Goal: Transaction & Acquisition: Purchase product/service

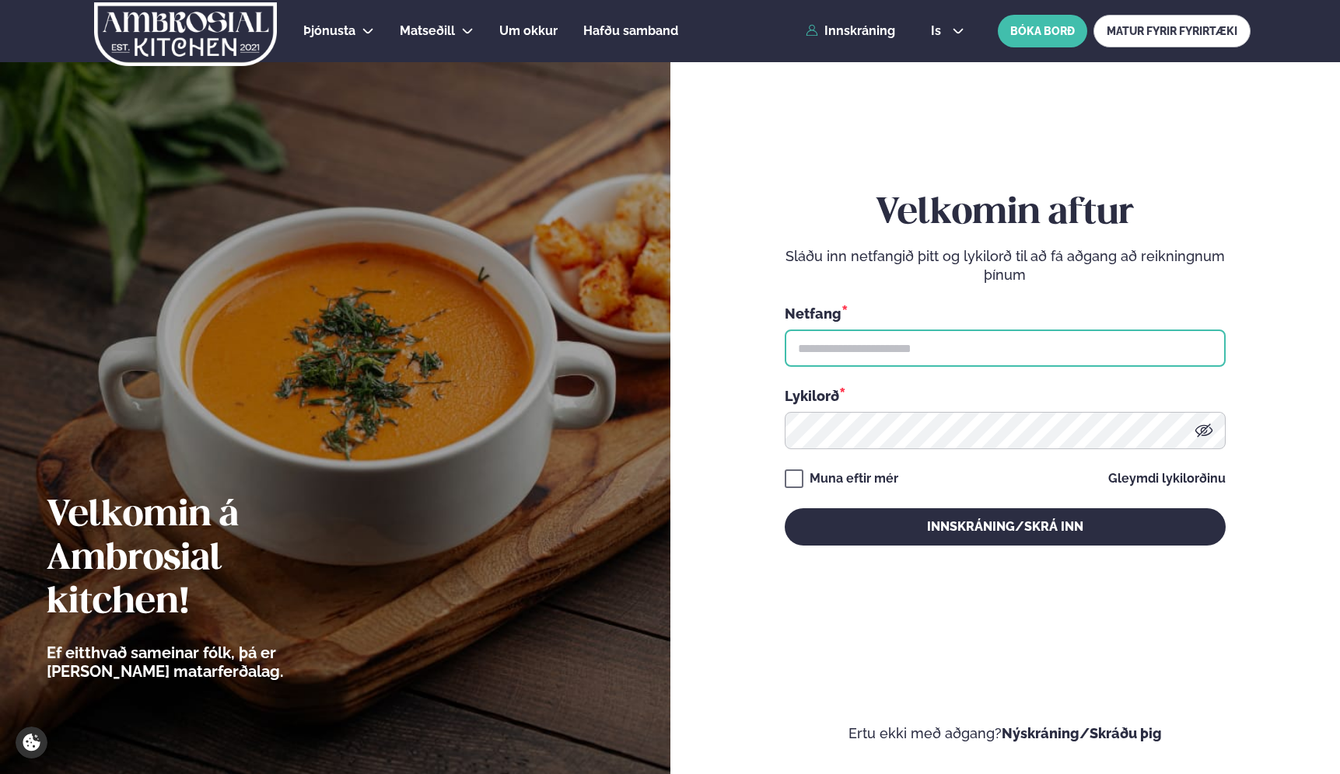
click at [877, 349] on input "text" at bounding box center [1004, 348] width 441 height 37
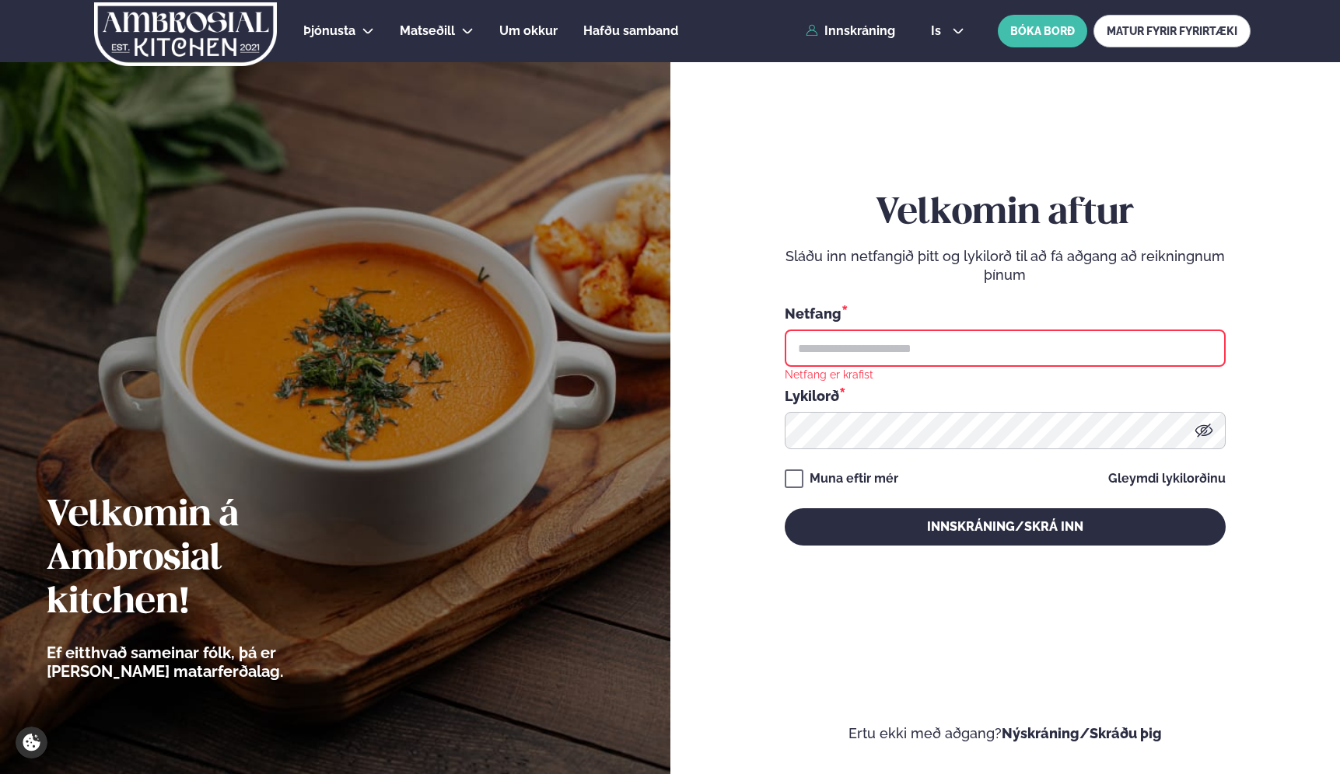
type input "**********"
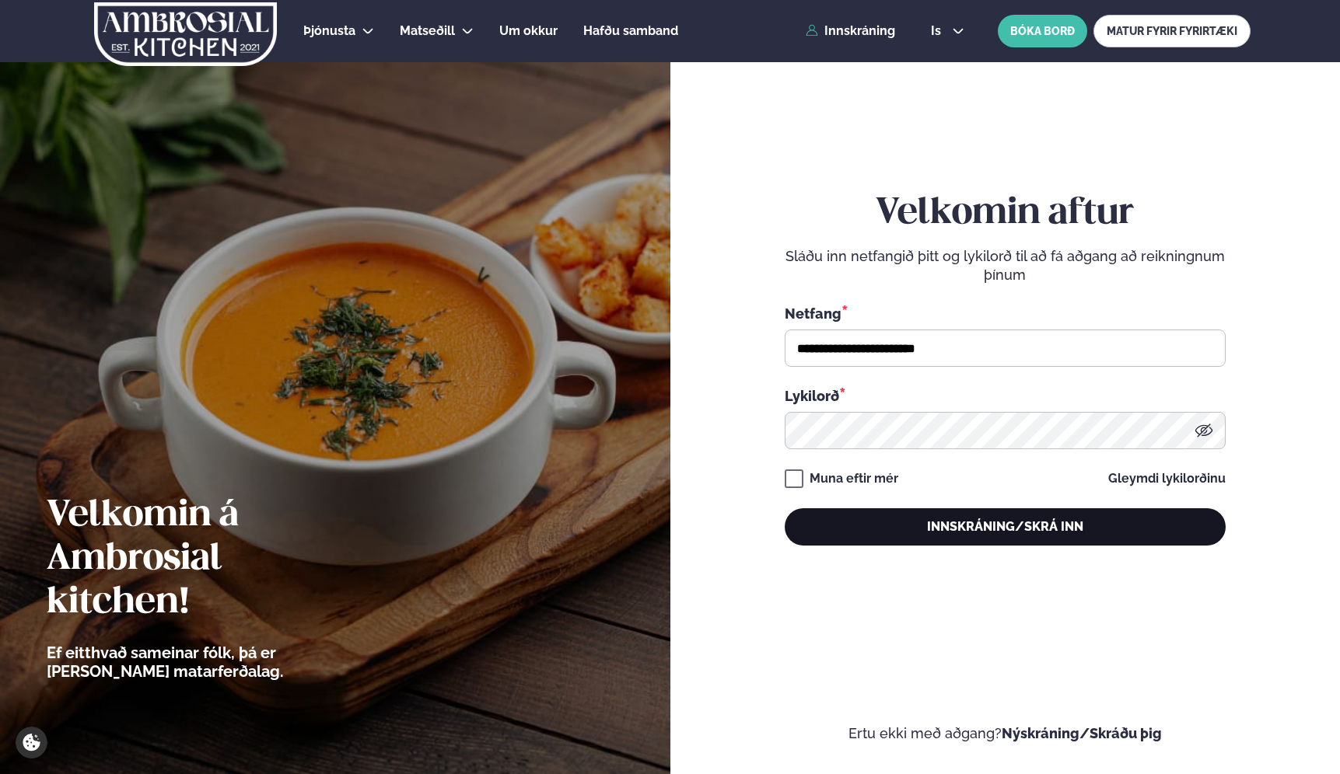
click at [855, 531] on button "Innskráning/Skrá inn" at bounding box center [1004, 526] width 441 height 37
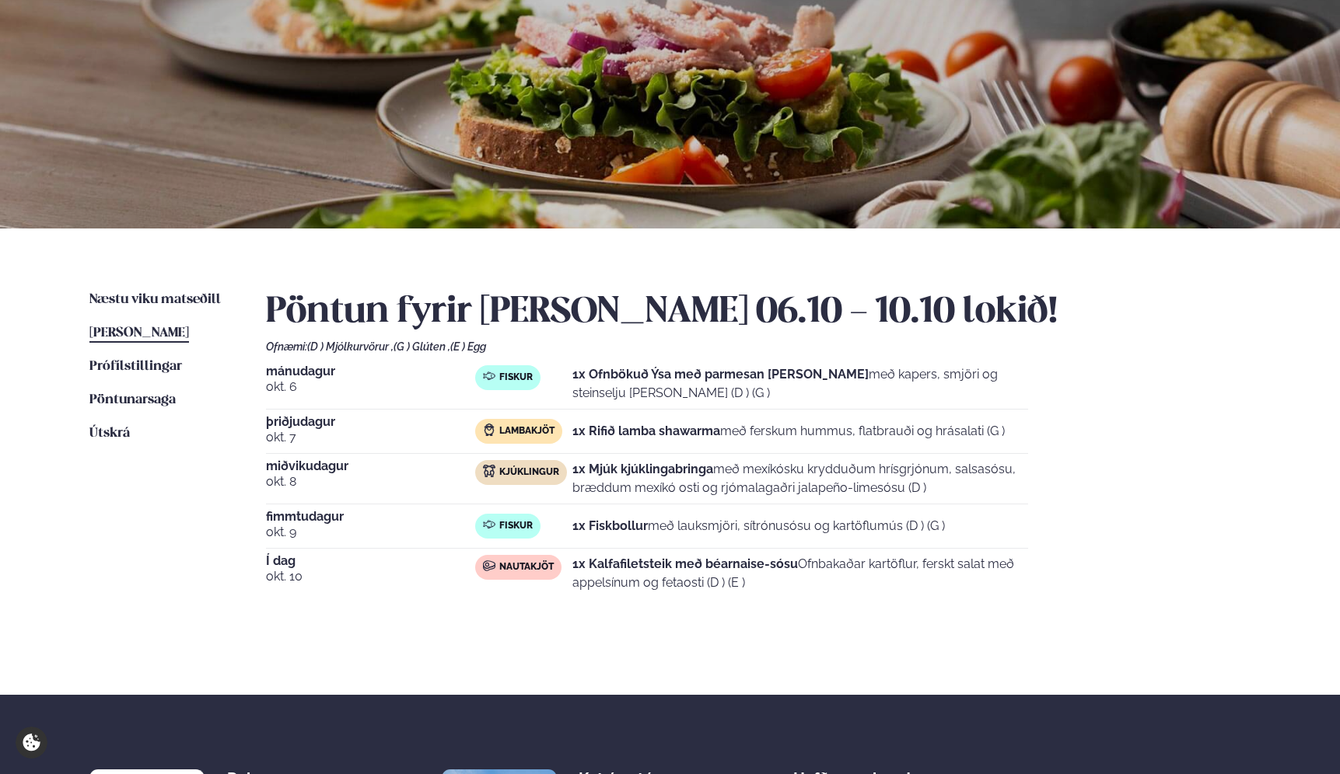
scroll to position [123, 0]
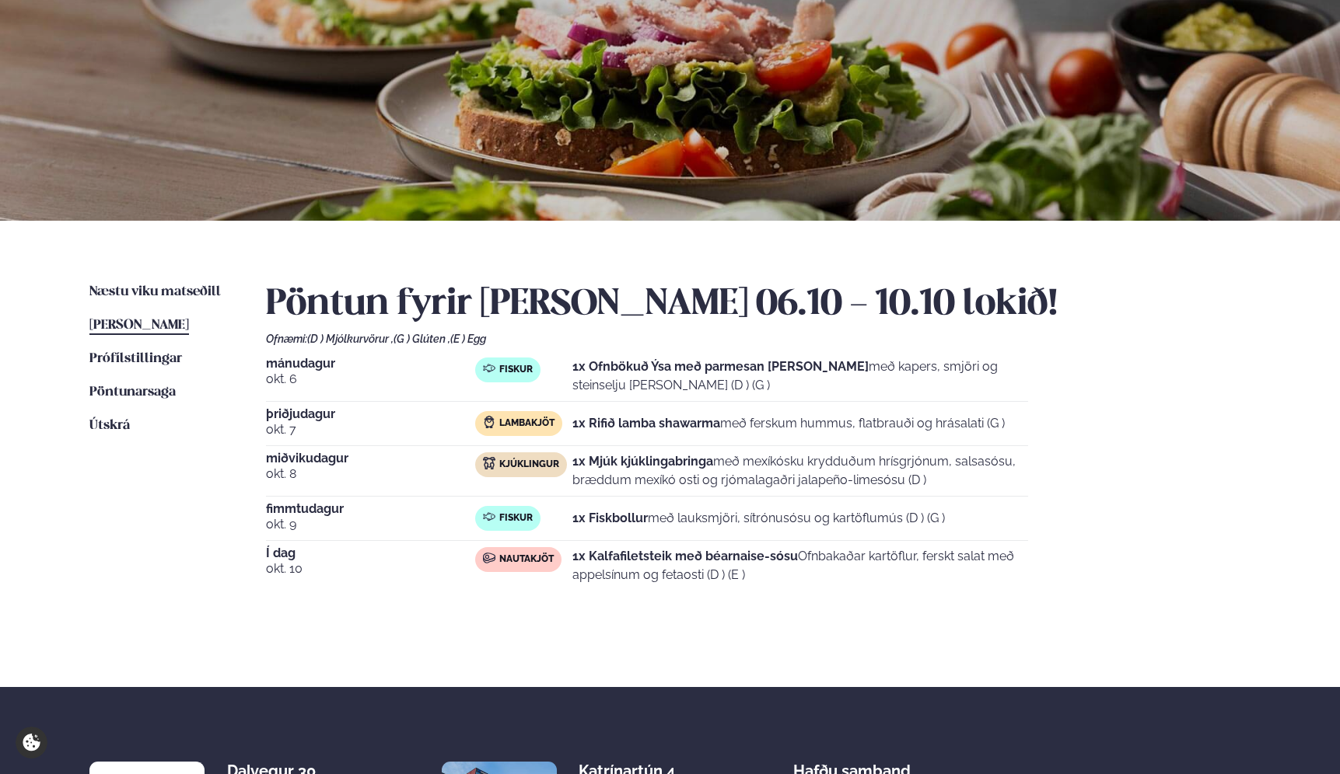
click at [620, 558] on strong "1x Kalfafiletsteik með béarnaise-sósu" at bounding box center [684, 556] width 225 height 15
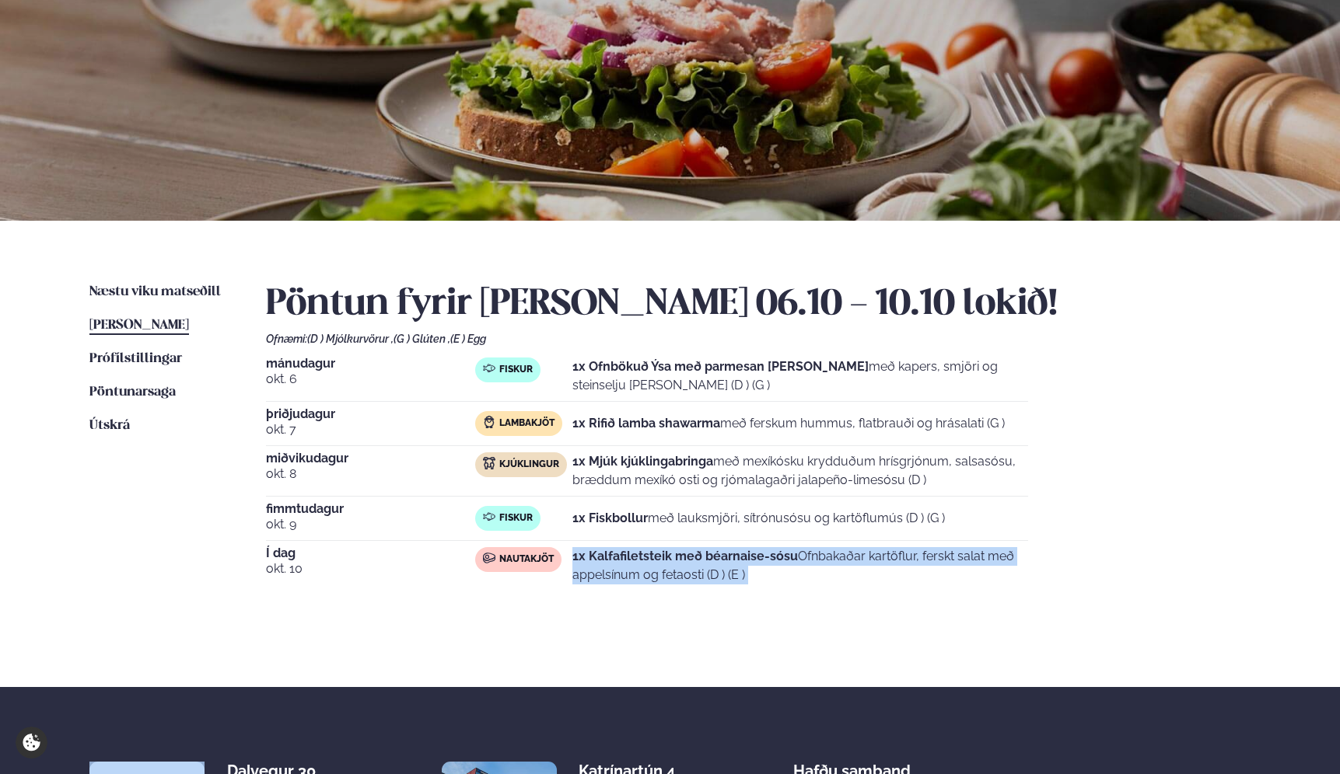
click at [620, 558] on strong "1x Kalfafiletsteik með béarnaise-sósu" at bounding box center [684, 556] width 225 height 15
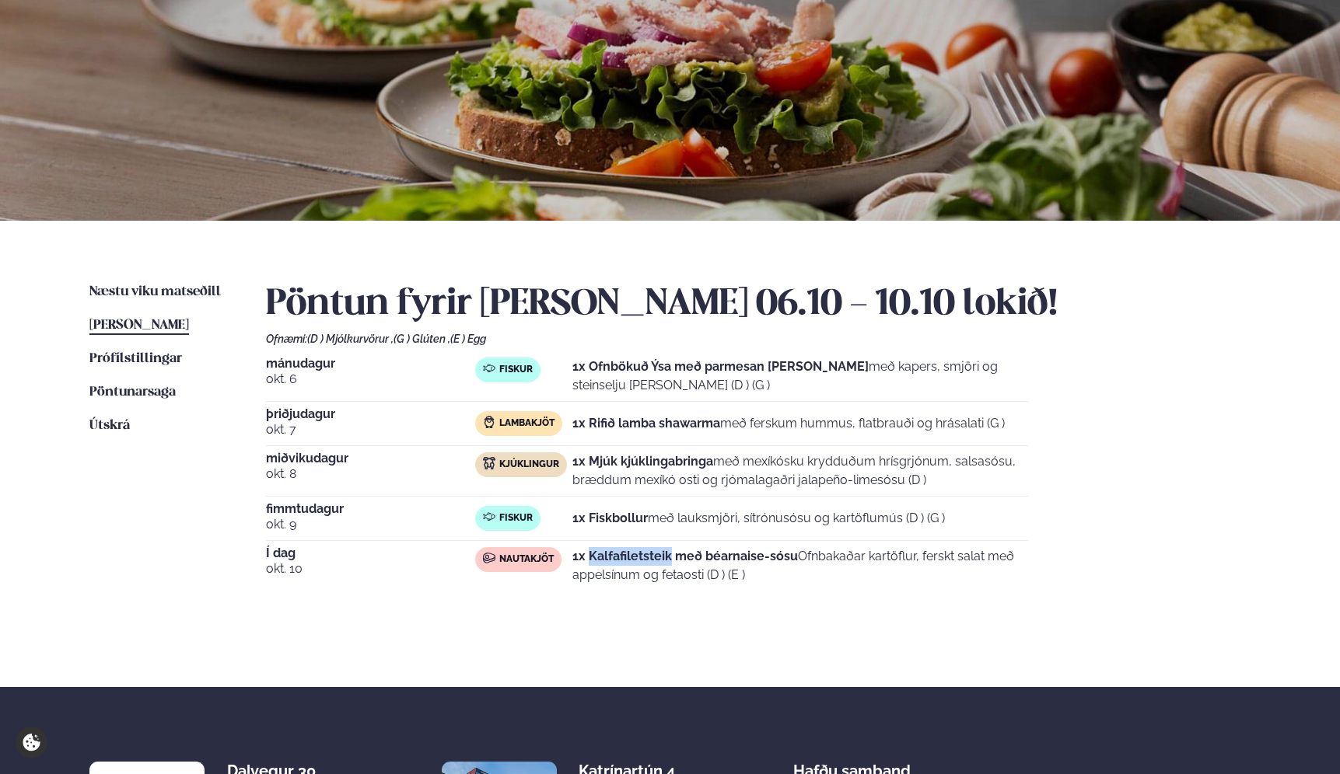
click at [620, 558] on strong "1x Kalfafiletsteik með béarnaise-sósu" at bounding box center [684, 556] width 225 height 15
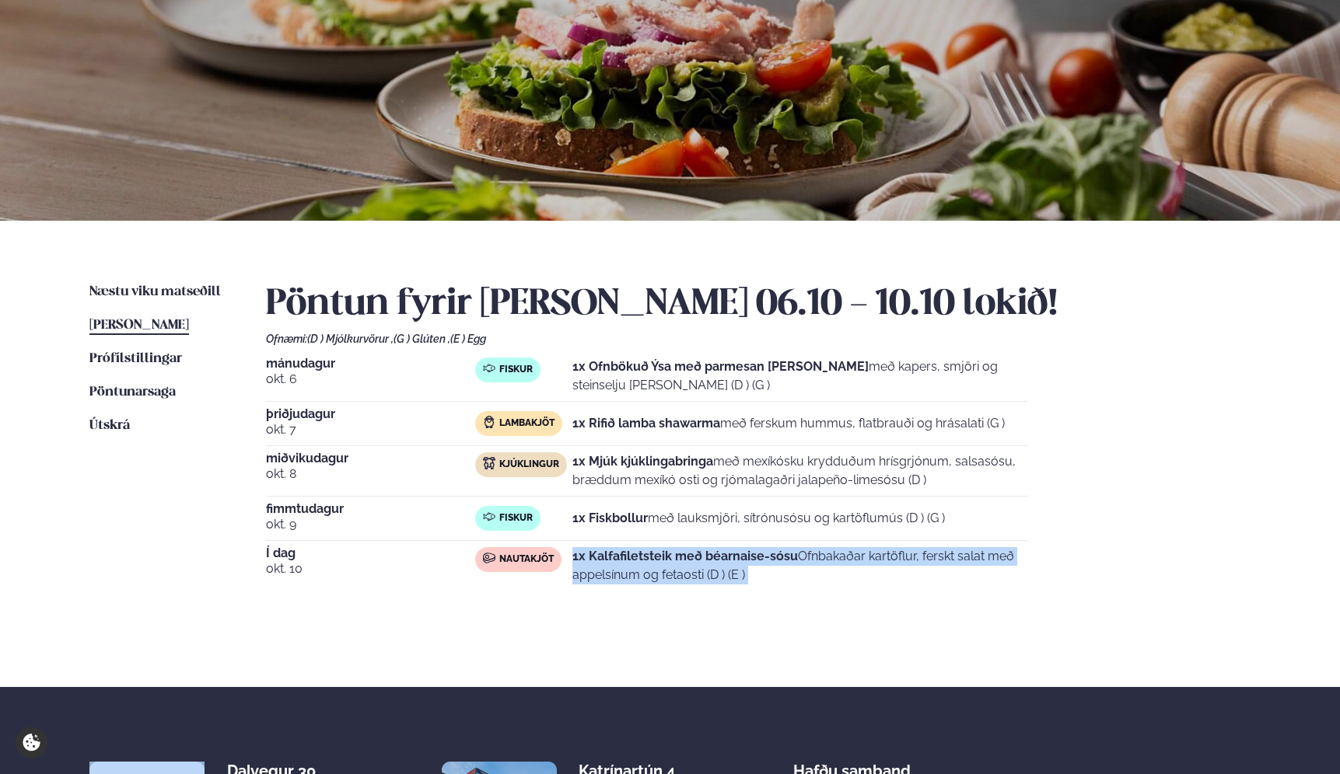
click at [620, 558] on strong "1x Kalfafiletsteik með béarnaise-sósu" at bounding box center [684, 556] width 225 height 15
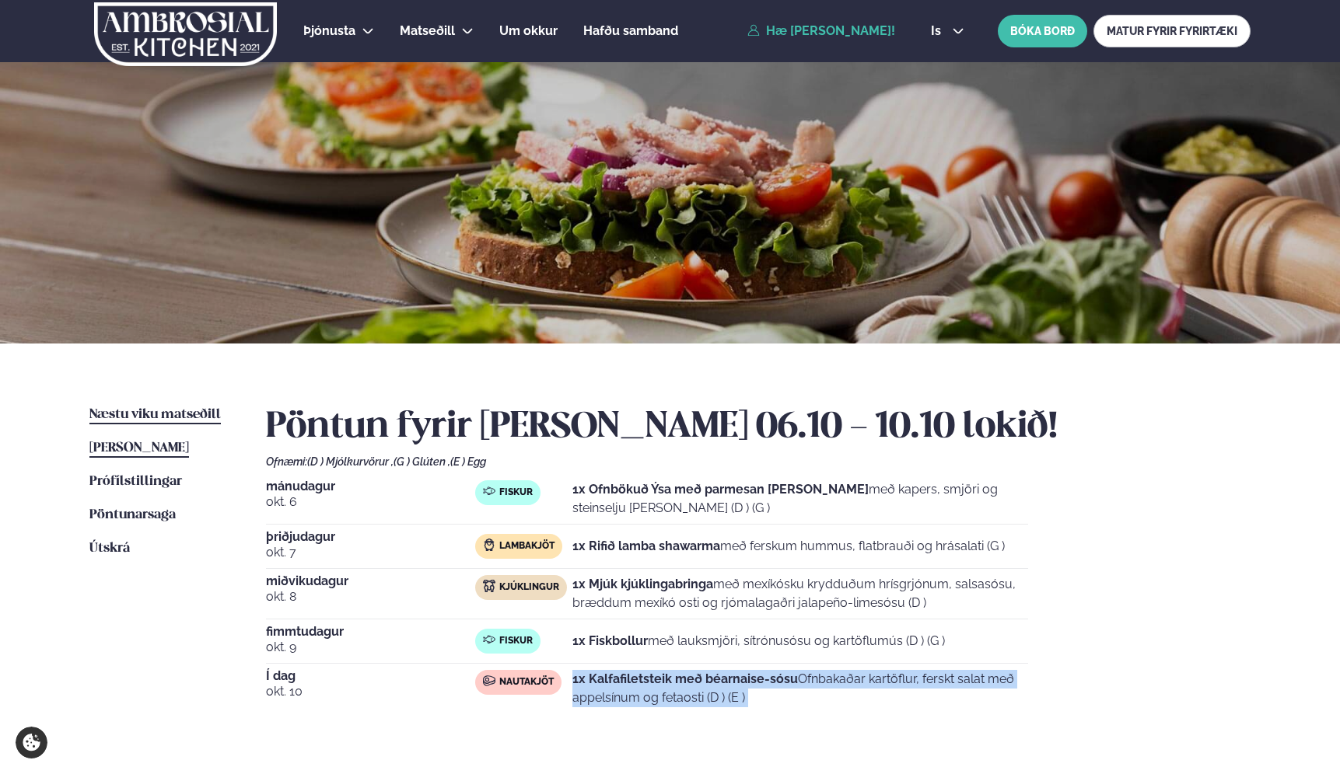
click at [152, 407] on link "Næstu [PERSON_NAME] matseðill Næsta vika" at bounding box center [154, 415] width 131 height 19
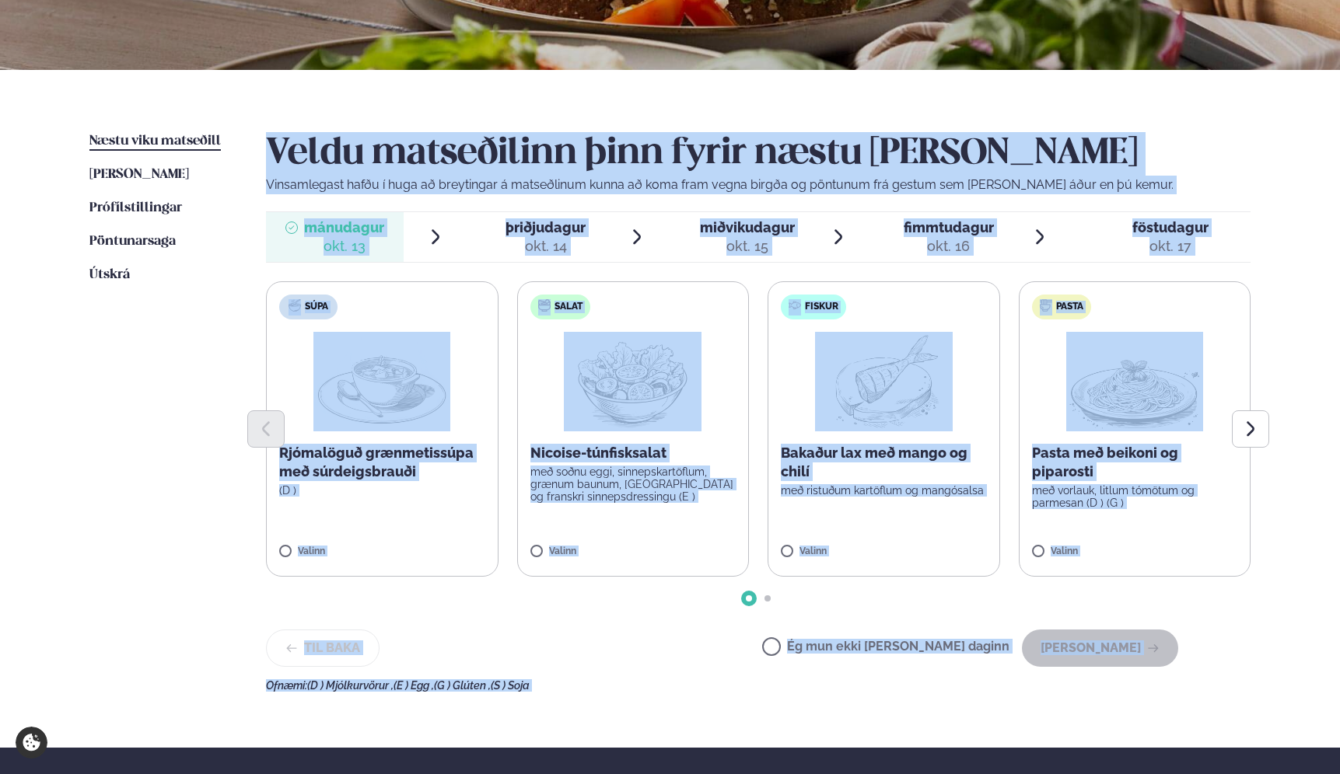
scroll to position [345, 0]
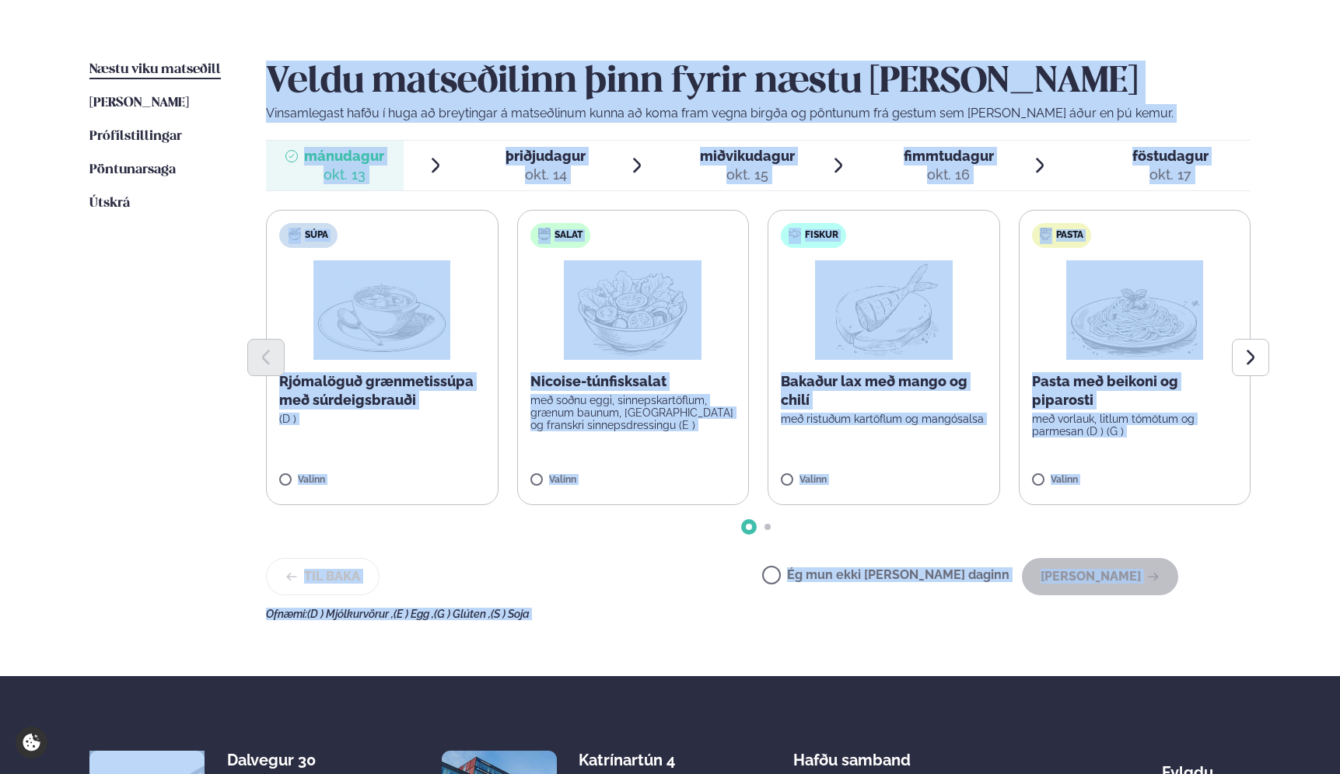
click at [619, 617] on div "Ofnæmi: (D ) Mjólkurvörur , (E ) Egg , (G ) Glúten , (S ) Soja" at bounding box center [758, 614] width 984 height 12
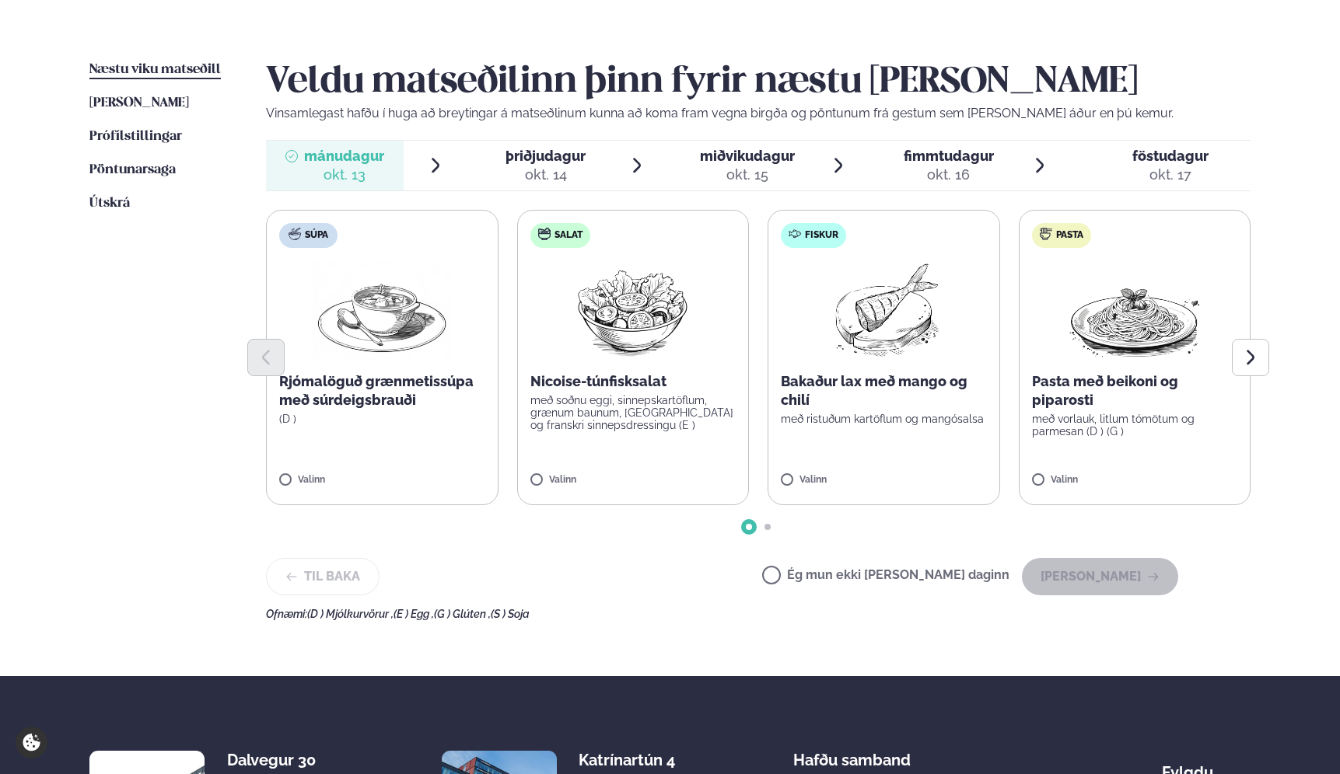
click at [823, 398] on p "Bakaður lax með mango og chilí" at bounding box center [884, 390] width 206 height 37
click at [1144, 573] on button "[PERSON_NAME]" at bounding box center [1100, 576] width 156 height 37
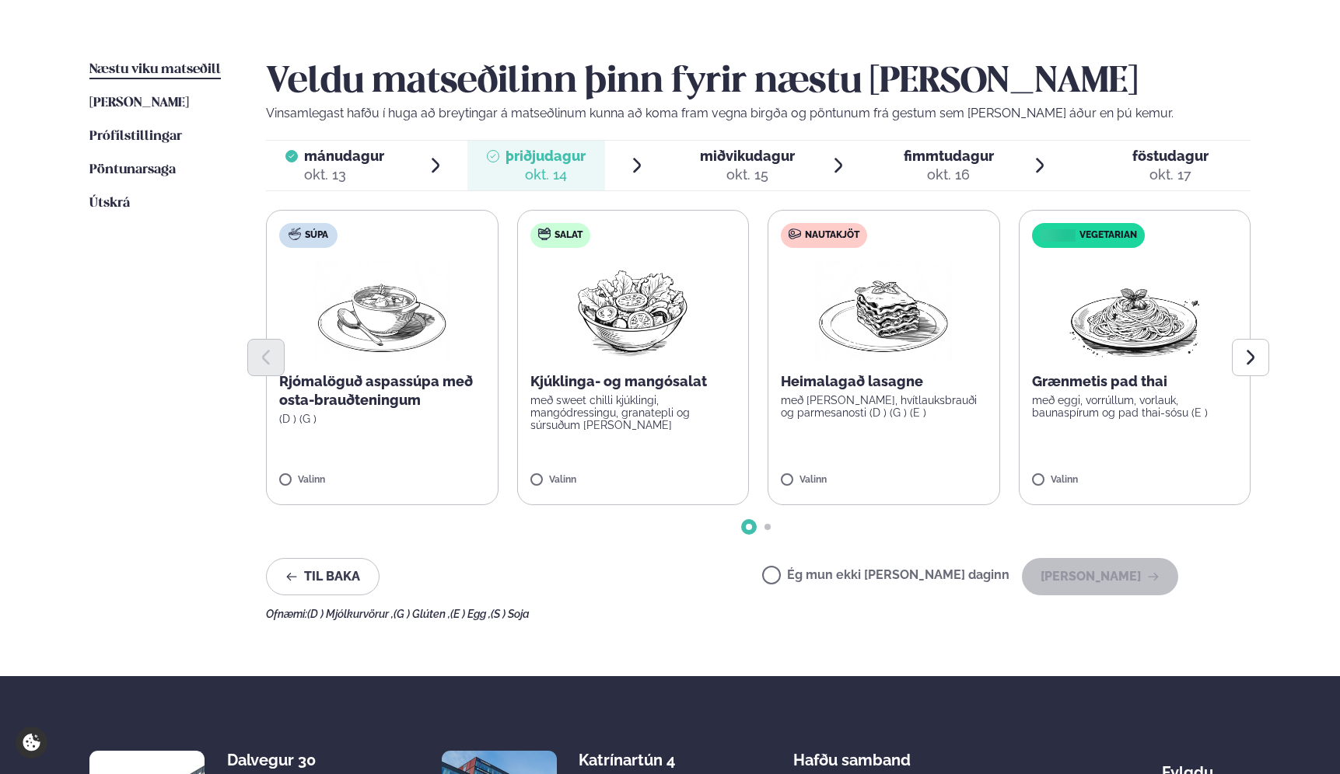
click at [837, 392] on div "Heimalagað lasagne með [PERSON_NAME], hvítlauksbrauði og parmesanosti (D ) (G )…" at bounding box center [884, 395] width 206 height 47
click at [1107, 582] on button "[PERSON_NAME]" at bounding box center [1100, 576] width 156 height 37
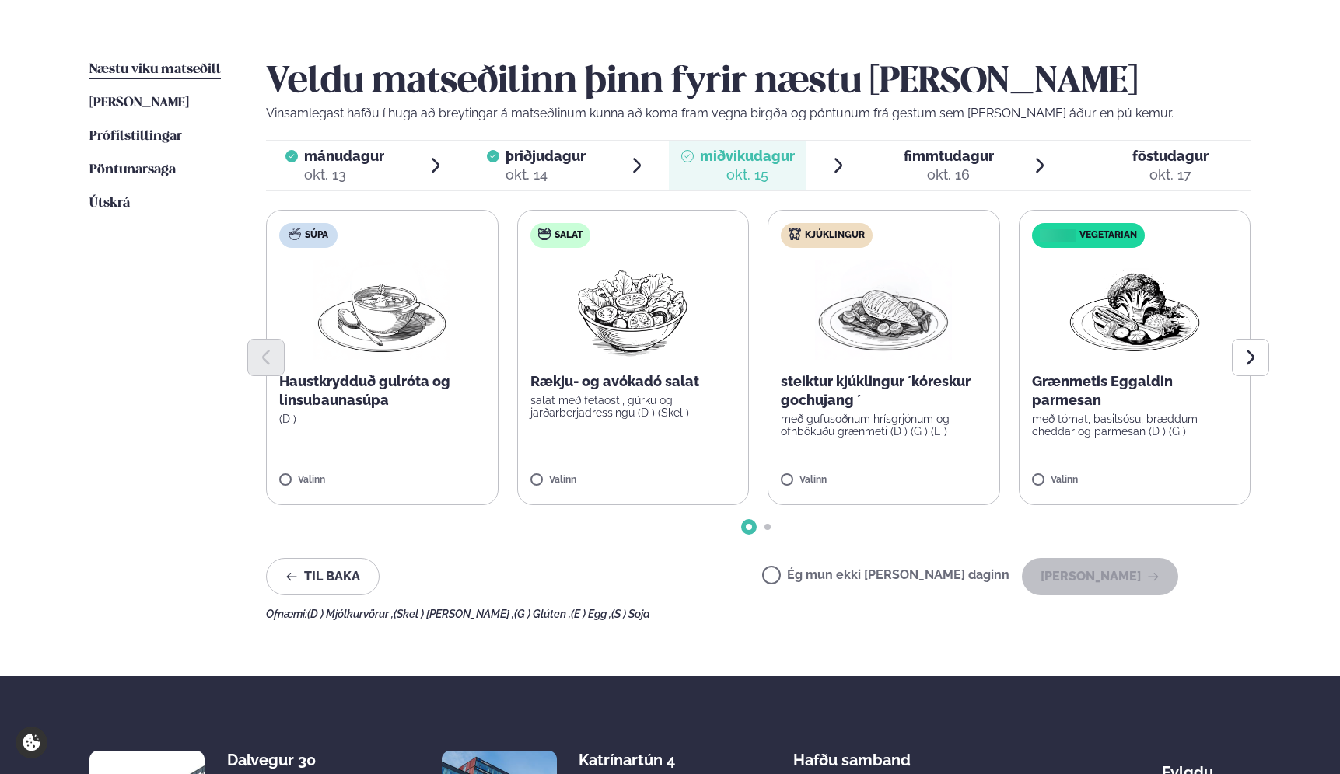
click at [813, 399] on p "steiktur kjúklingur ´kóreskur gochujang ´" at bounding box center [884, 390] width 206 height 37
click at [1102, 571] on button "[PERSON_NAME]" at bounding box center [1100, 576] width 156 height 37
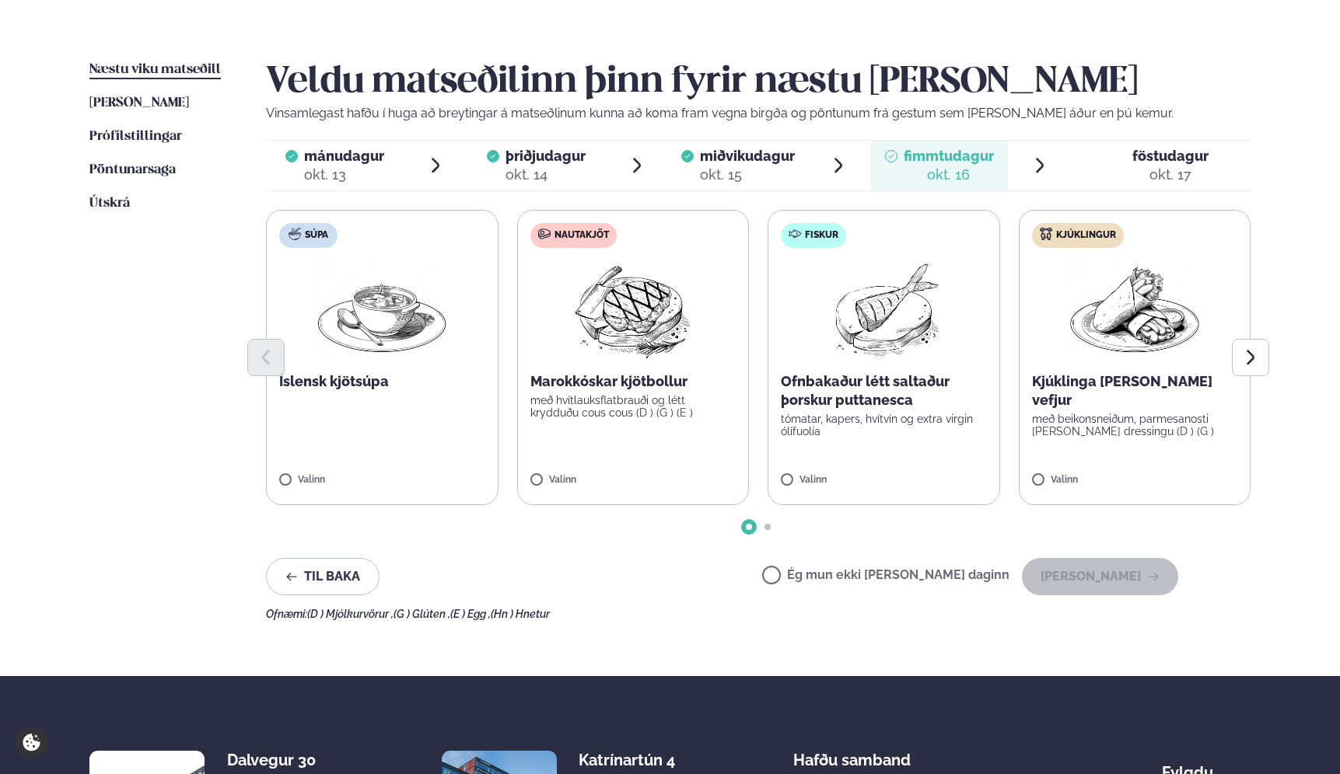
click at [576, 376] on p "Marokkóskar kjötbollur" at bounding box center [633, 381] width 206 height 19
click at [1116, 577] on button "[PERSON_NAME]" at bounding box center [1100, 576] width 156 height 37
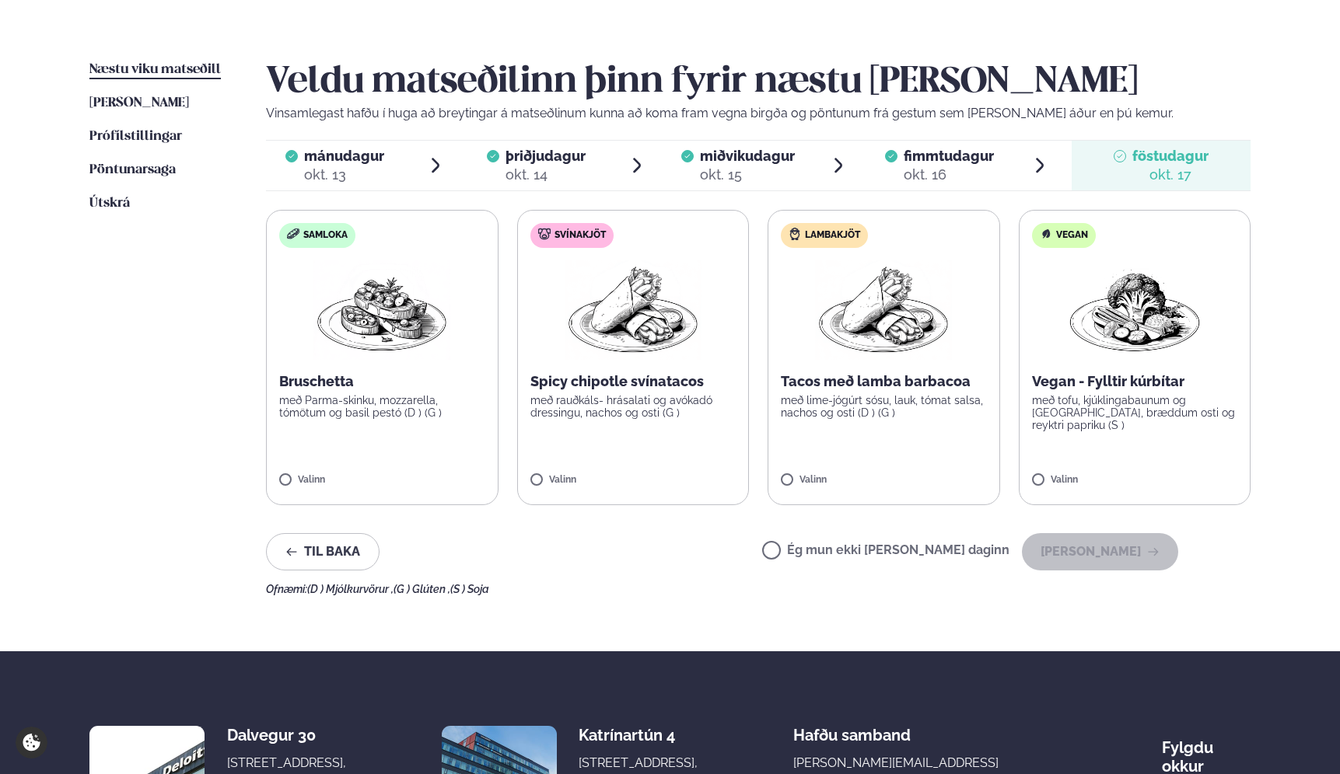
click at [886, 547] on label "Ég mun ekki [PERSON_NAME] daginn" at bounding box center [885, 552] width 247 height 16
click at [1134, 537] on button "[PERSON_NAME]" at bounding box center [1100, 551] width 156 height 37
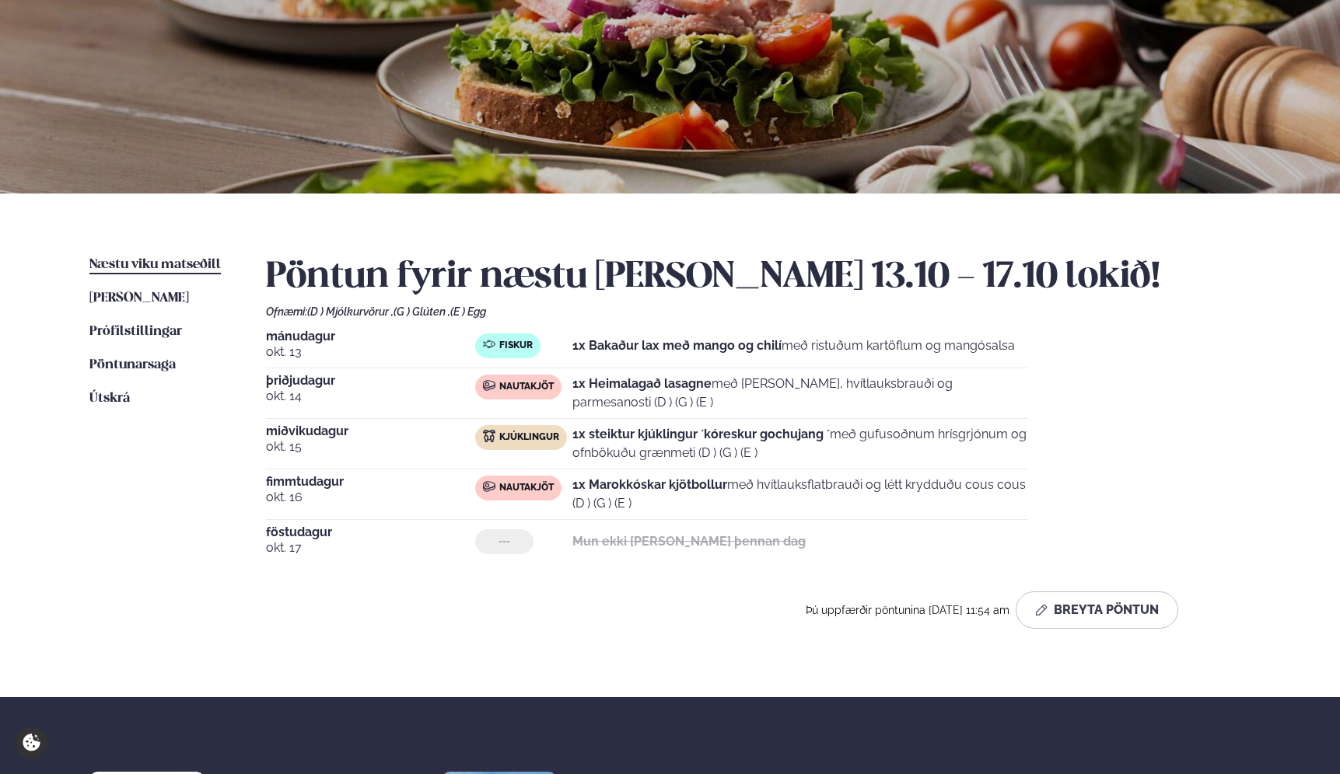
scroll to position [386, 0]
